Goal: Task Accomplishment & Management: Use online tool/utility

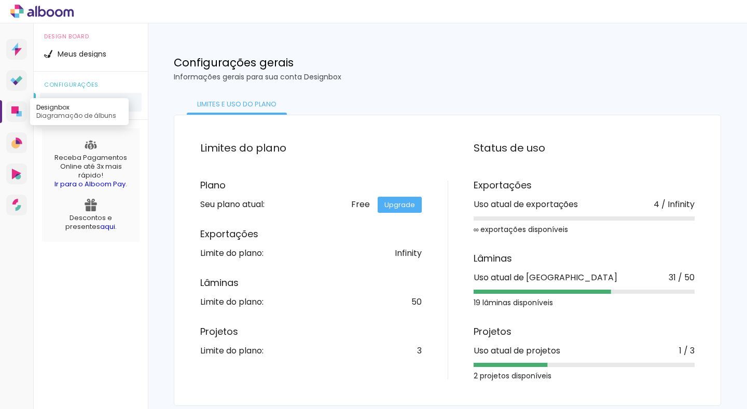
click at [17, 114] on icon at bounding box center [19, 113] width 5 height 5
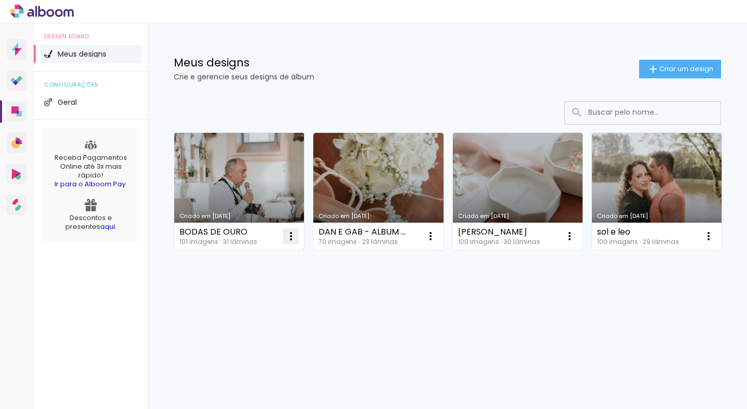
click at [291, 234] on iron-icon at bounding box center [291, 236] width 12 height 12
click at [251, 282] on span "Fazer uma cópia" at bounding box center [251, 280] width 61 height 7
type input "Cópia de BODAS DE OURO"
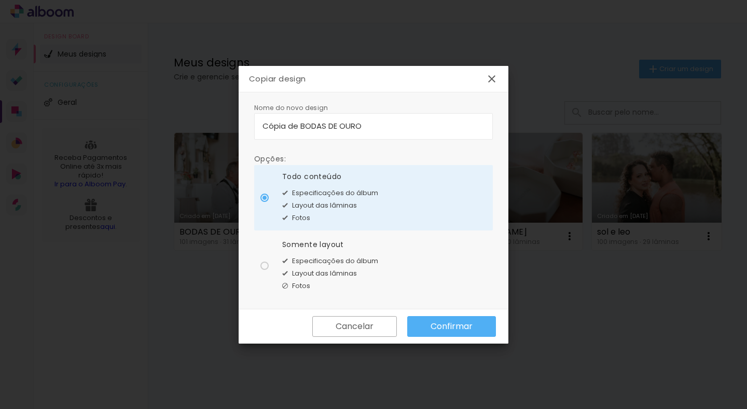
click at [0, 0] on slot "Confirmar" at bounding box center [0, 0] width 0 height 0
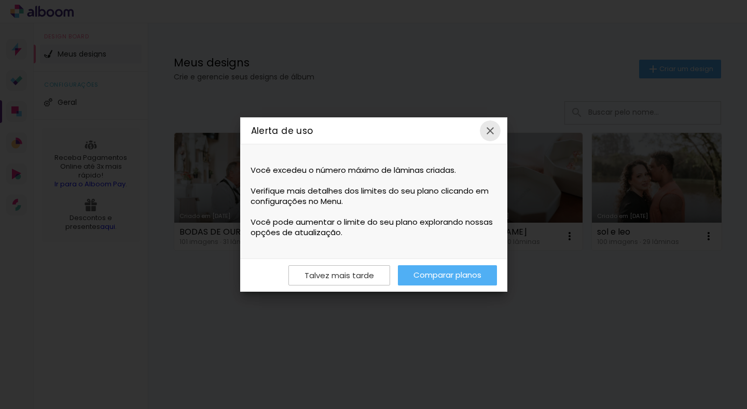
click at [490, 131] on iron-icon at bounding box center [490, 130] width 12 height 12
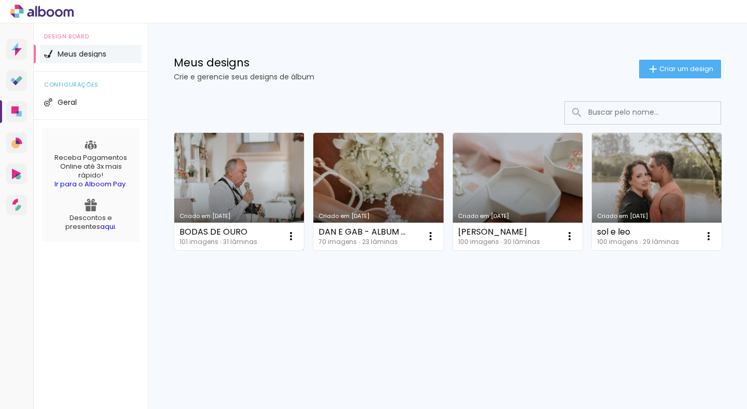
click at [241, 205] on link "Criado em [DATE]" at bounding box center [239, 191] width 130 height 117
